Goal: Transaction & Acquisition: Book appointment/travel/reservation

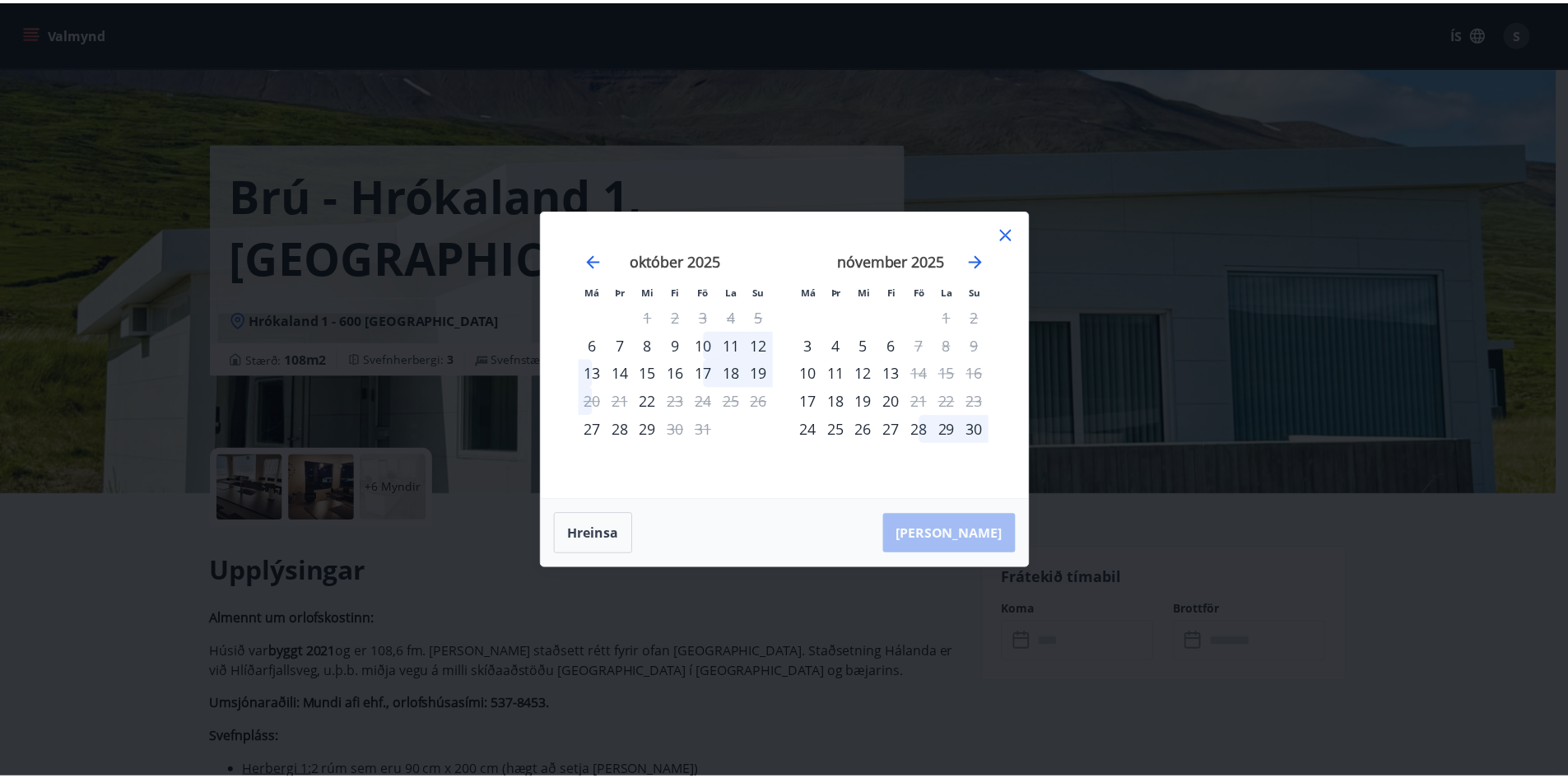
scroll to position [330, 0]
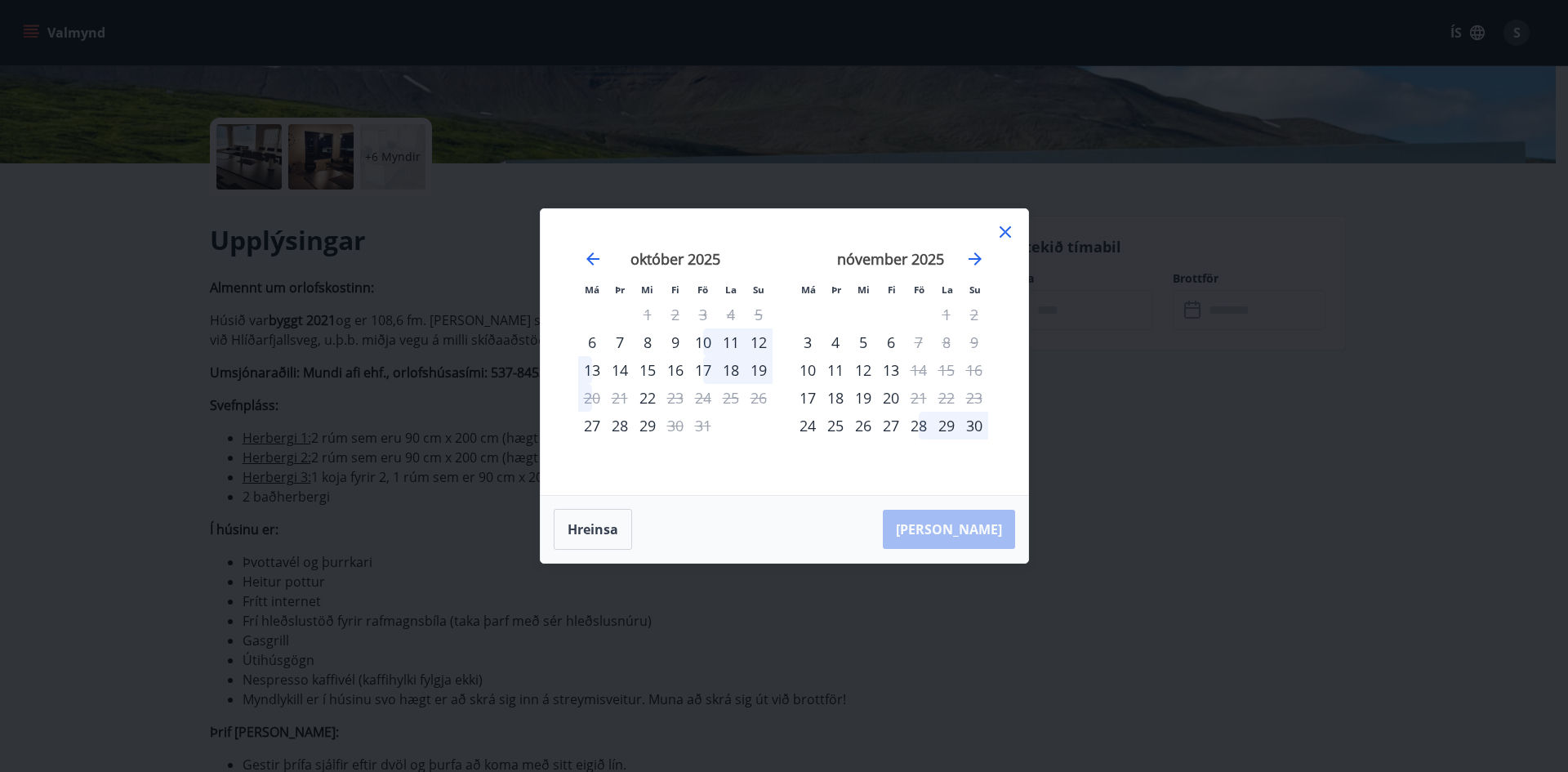
click at [1002, 228] on icon at bounding box center [1005, 232] width 20 height 20
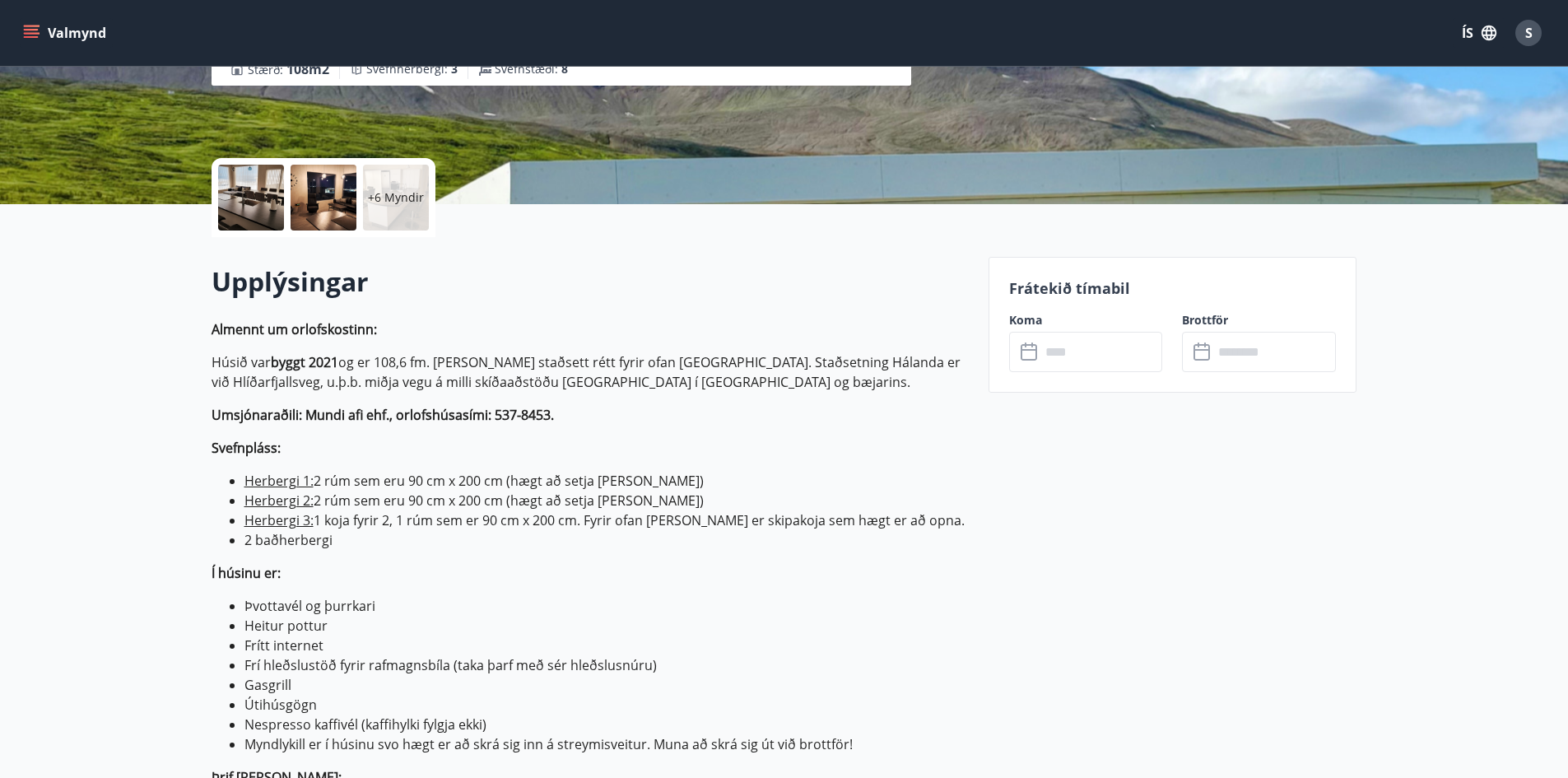
scroll to position [0, 0]
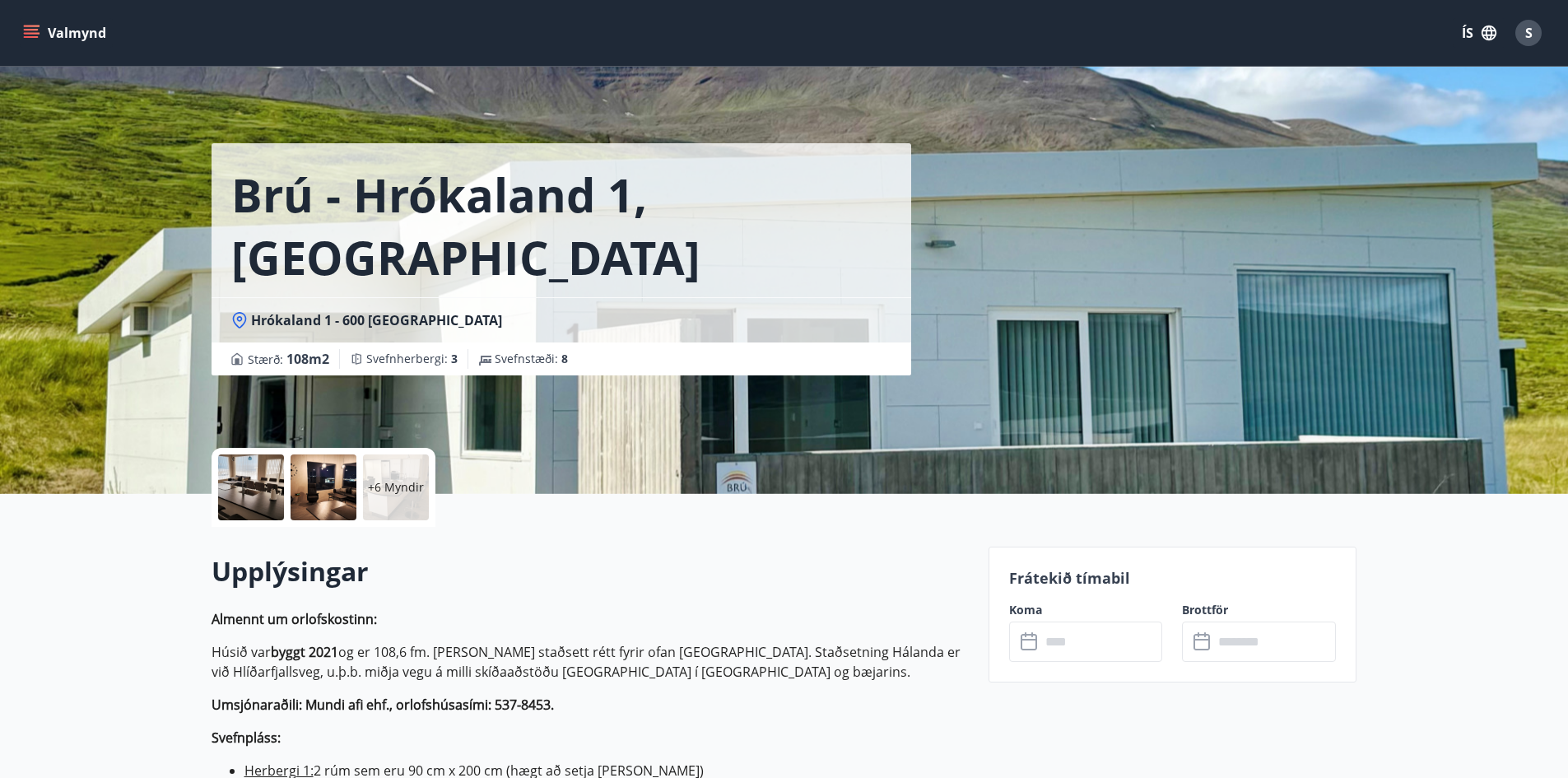
click at [31, 26] on icon "menu" at bounding box center [33, 27] width 18 height 2
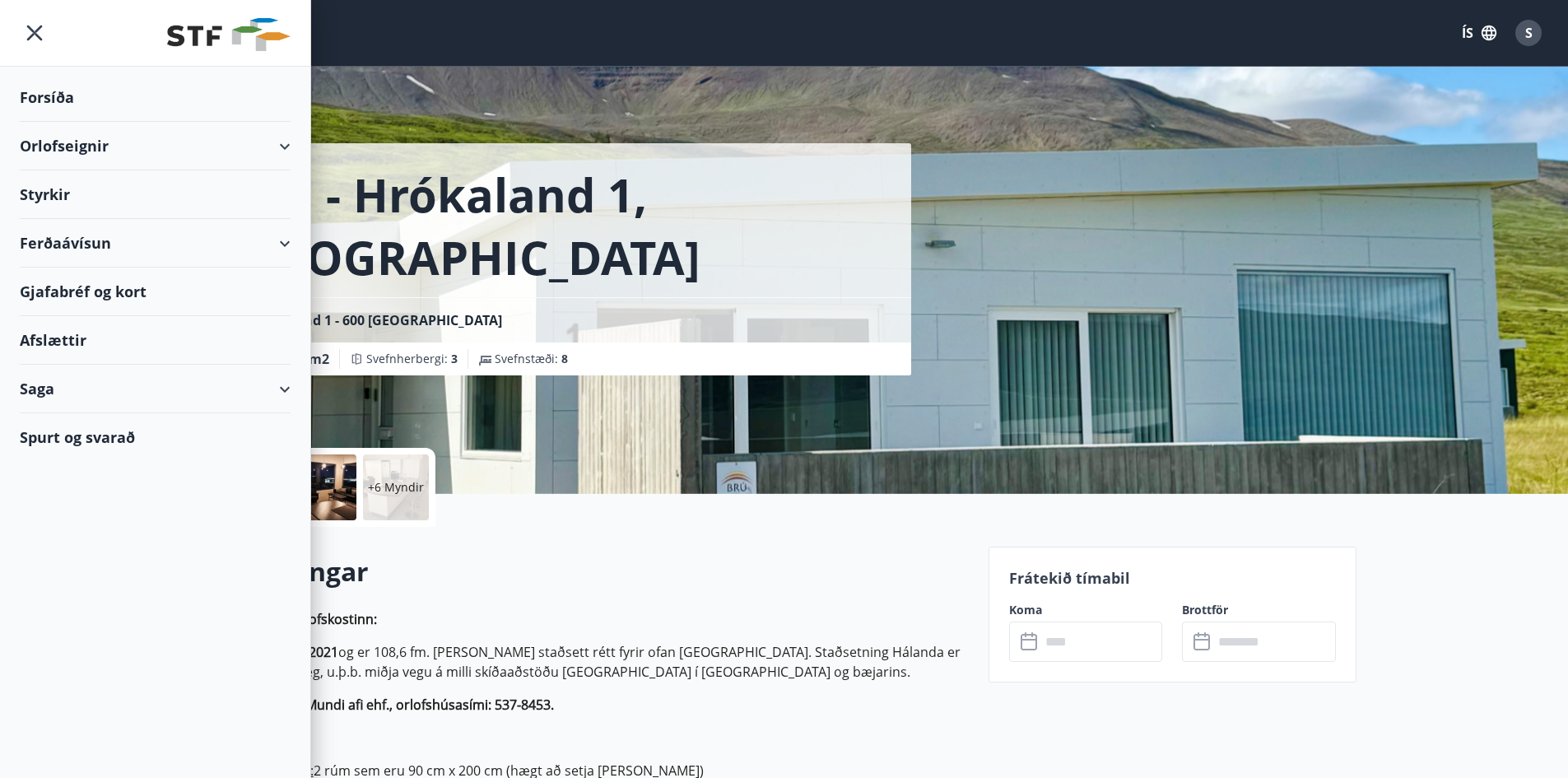
click at [282, 143] on div "Orlofseignir" at bounding box center [155, 146] width 271 height 48
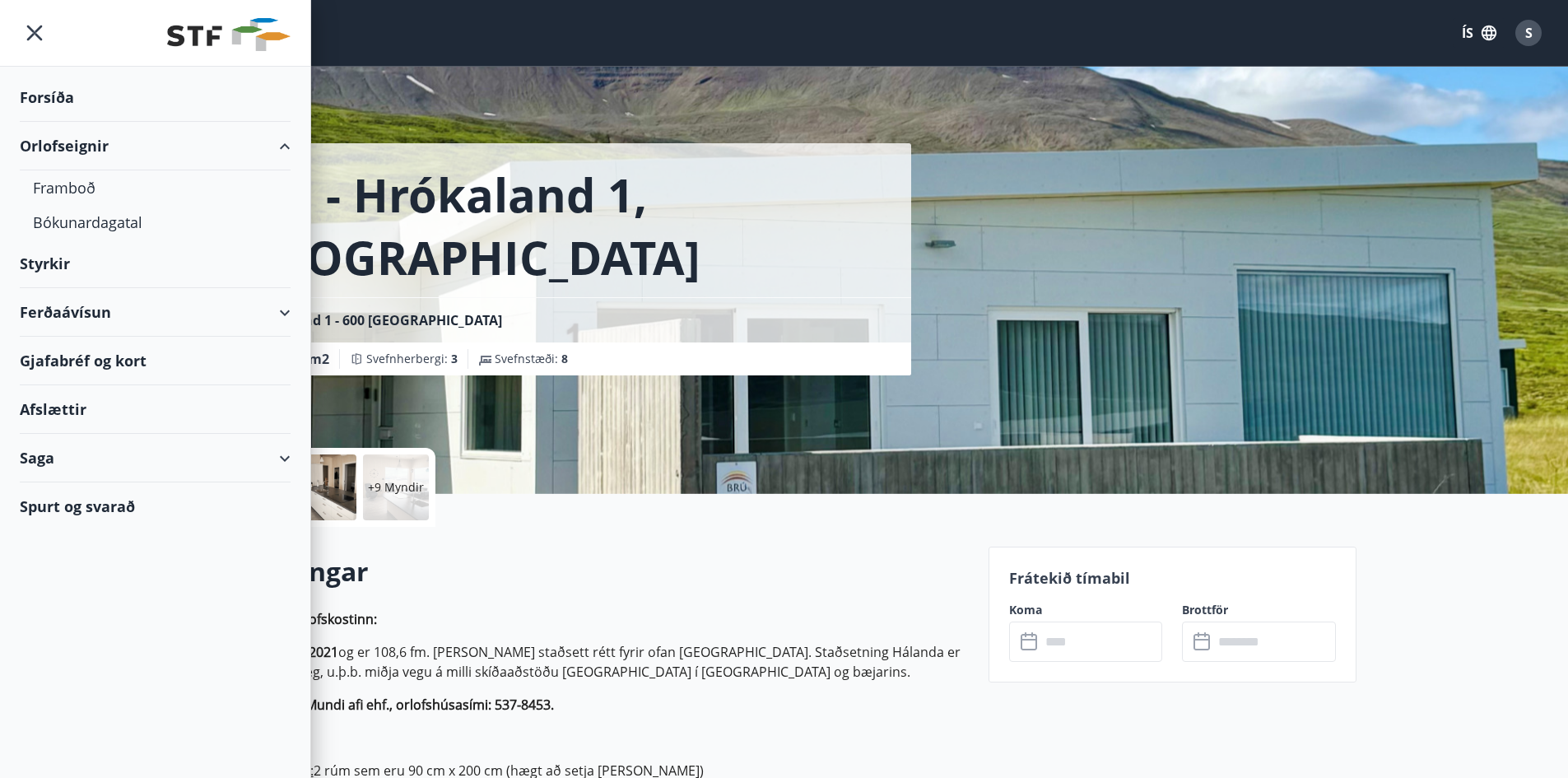
click at [911, 34] on div "Valmynd ÍS S" at bounding box center [784, 33] width 1528 height 40
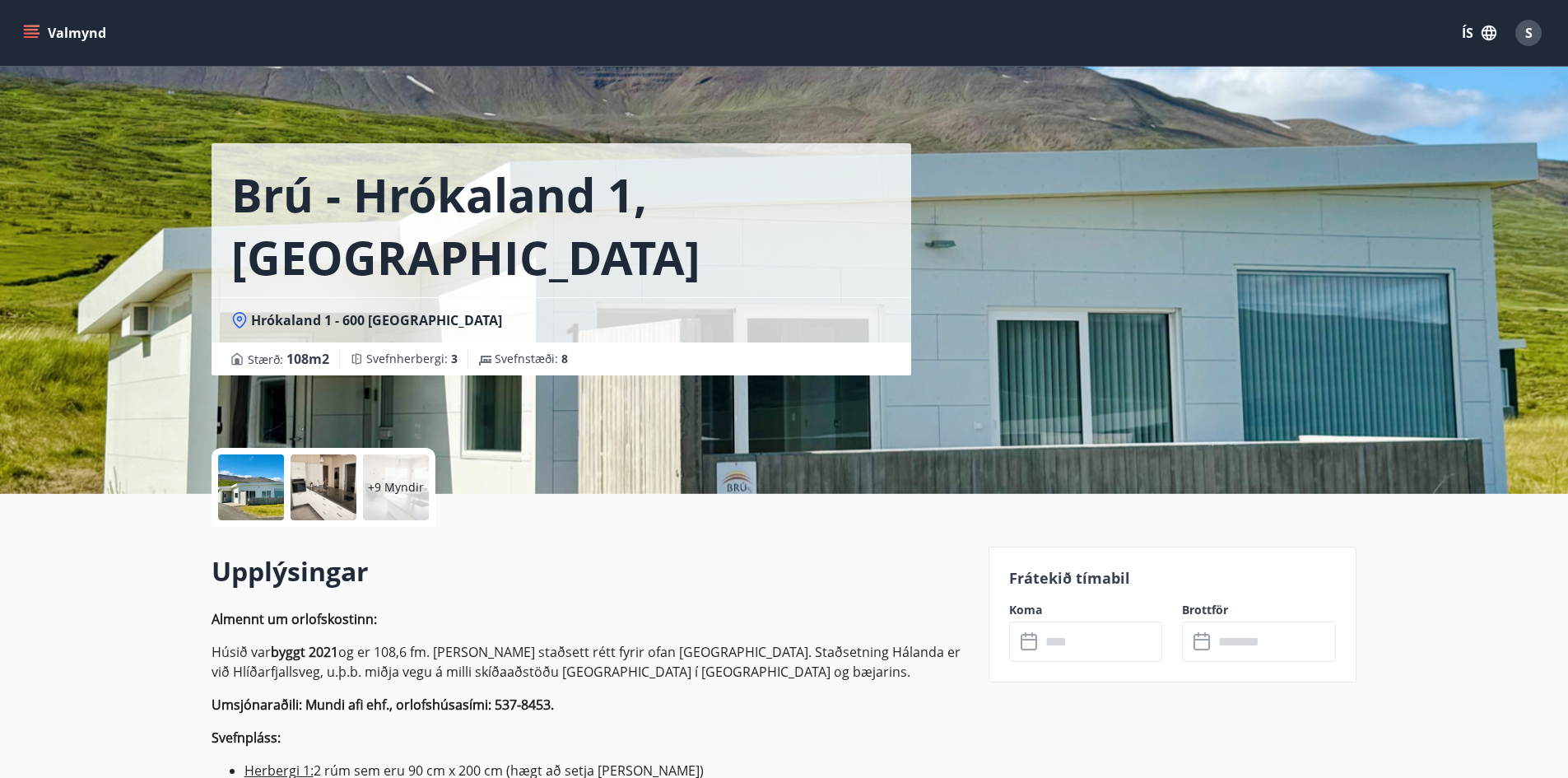
click at [27, 26] on icon "menu" at bounding box center [33, 27] width 18 height 2
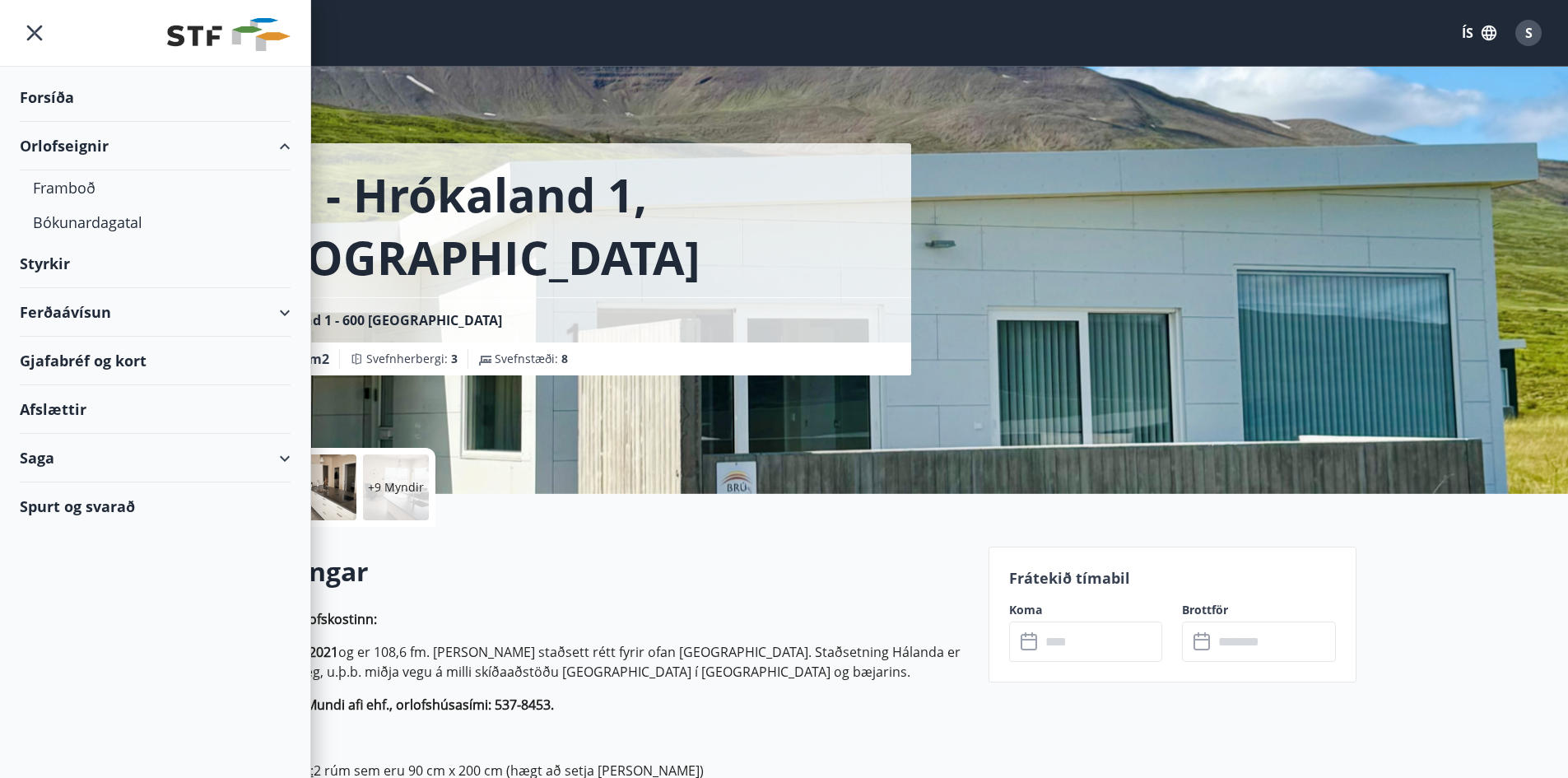
click at [61, 94] on div "Forsíða" at bounding box center [155, 98] width 271 height 48
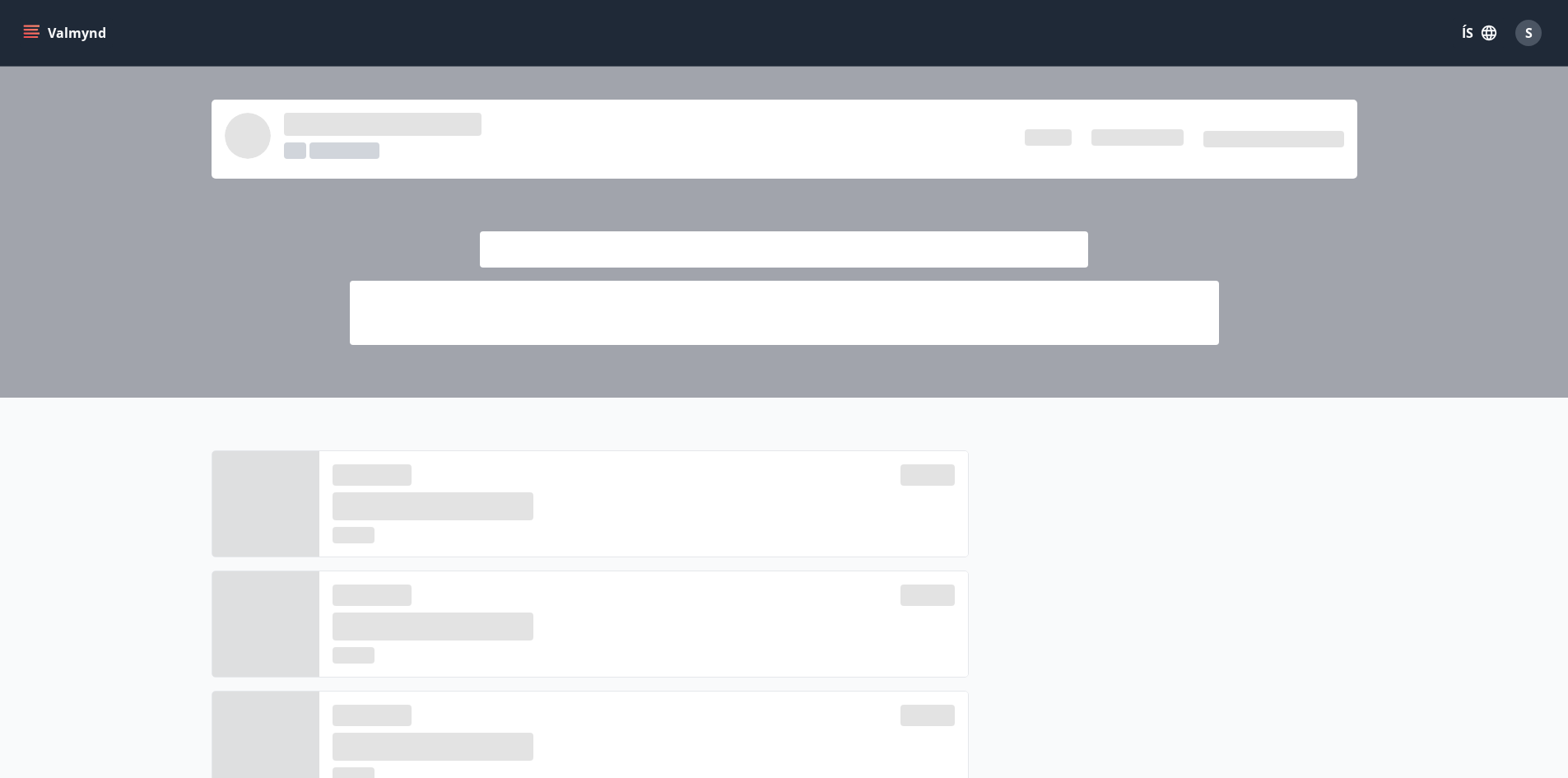
click at [35, 30] on icon "menu" at bounding box center [31, 29] width 15 height 2
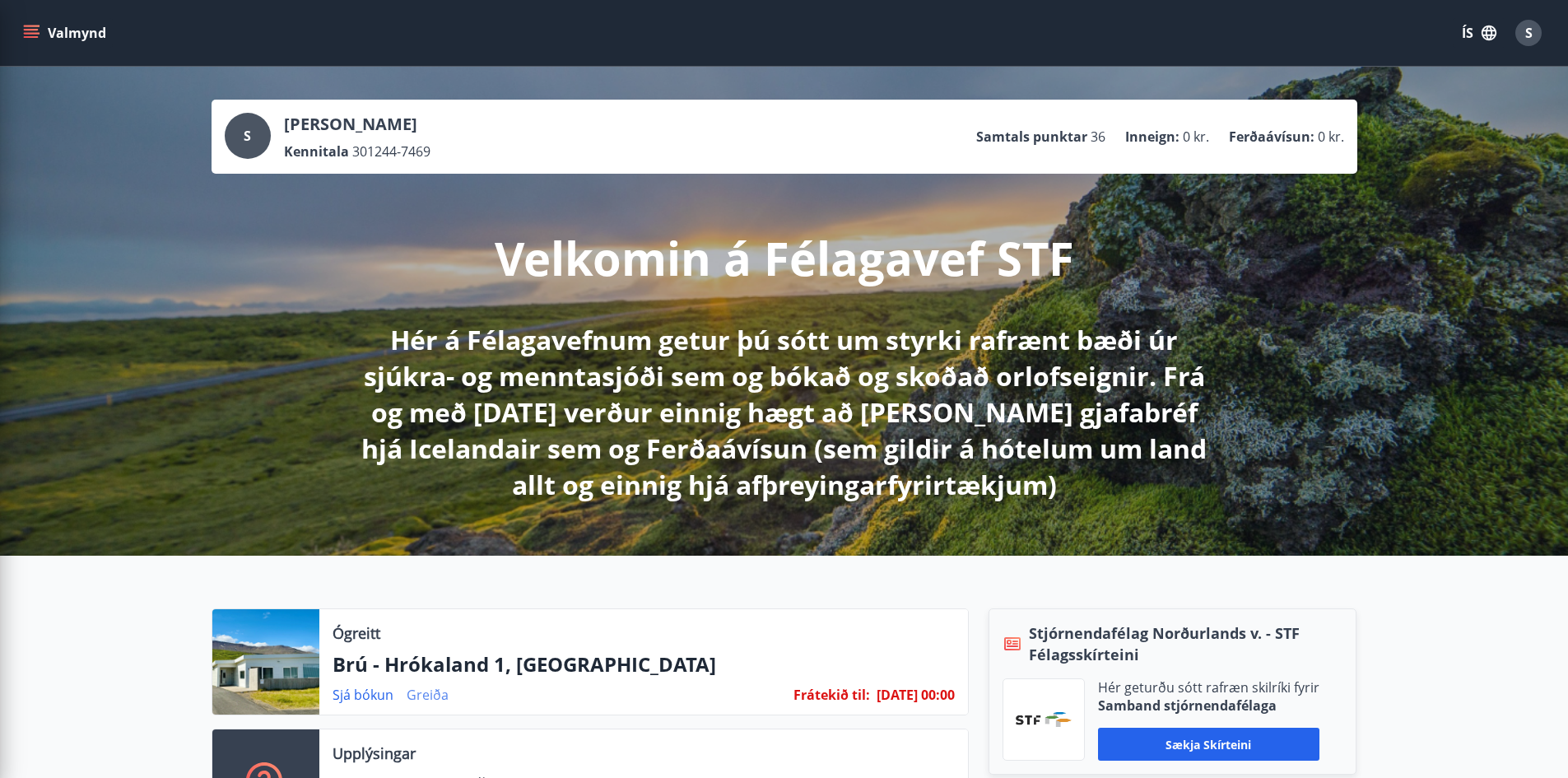
click at [431, 688] on link "Greiða" at bounding box center [427, 695] width 42 height 18
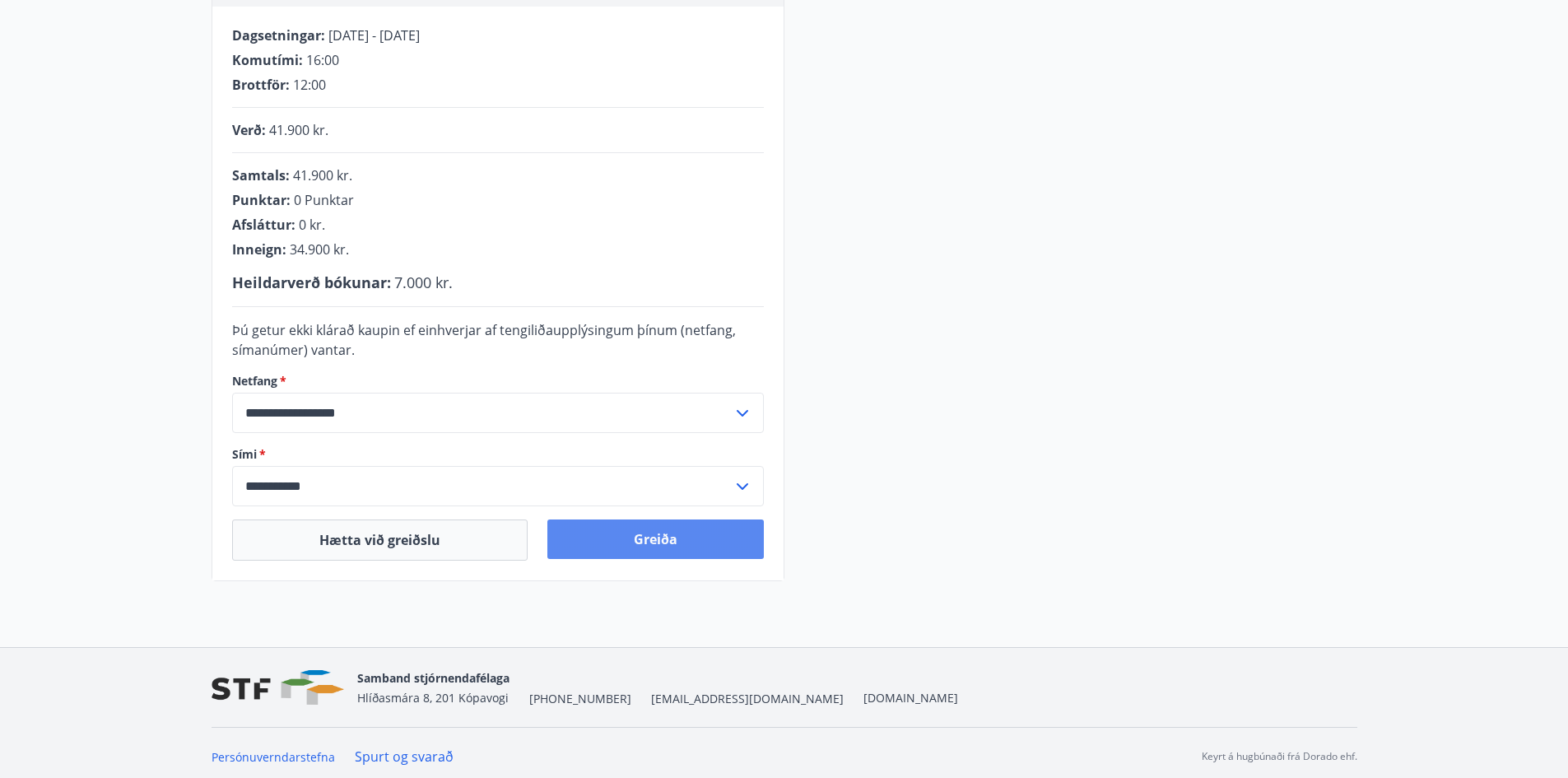
scroll to position [330, 0]
click at [672, 534] on button "Greiða" at bounding box center [656, 539] width 216 height 40
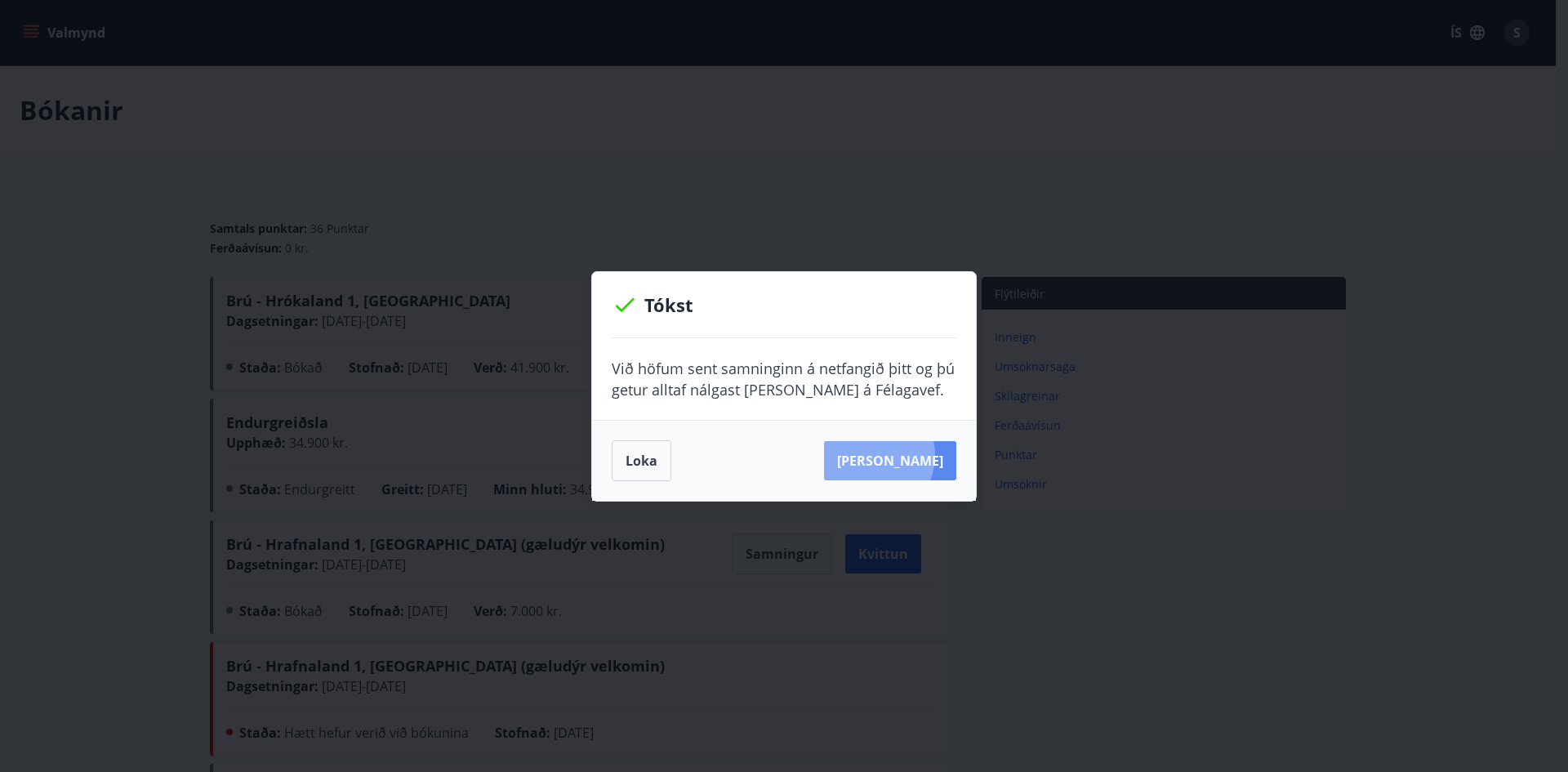
click at [899, 455] on button "Sjá samning" at bounding box center [890, 461] width 132 height 40
